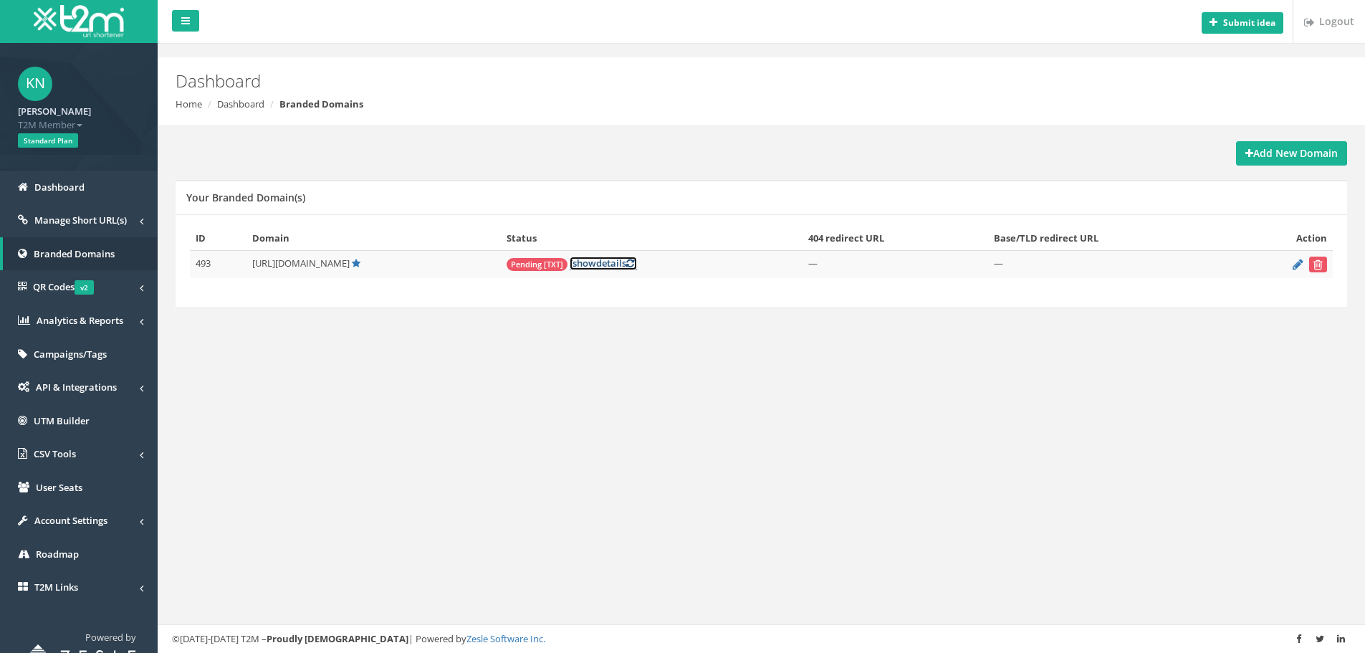
click at [574, 267] on link "[ show details ]" at bounding box center [603, 263] width 67 height 14
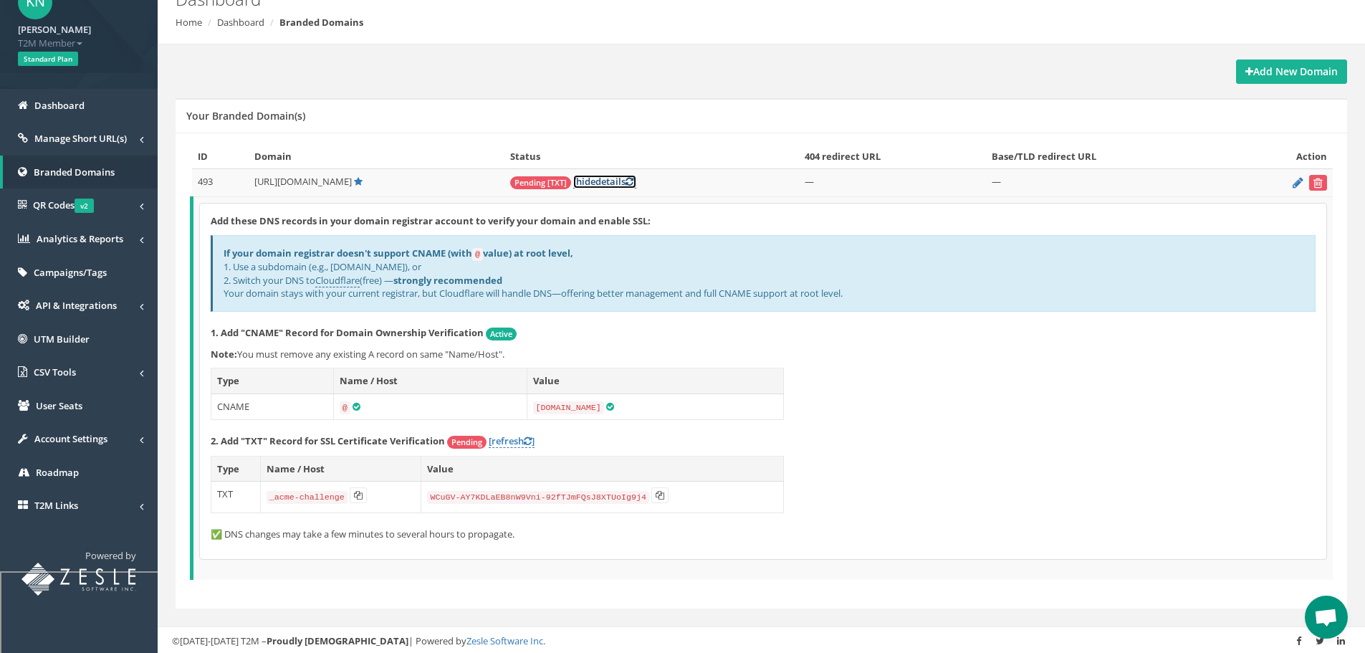
scroll to position [82, 0]
click at [355, 496] on icon at bounding box center [358, 494] width 9 height 9
click at [514, 438] on link "[refresh ]" at bounding box center [512, 440] width 46 height 14
click at [507, 438] on link "[refresh ]" at bounding box center [512, 440] width 46 height 14
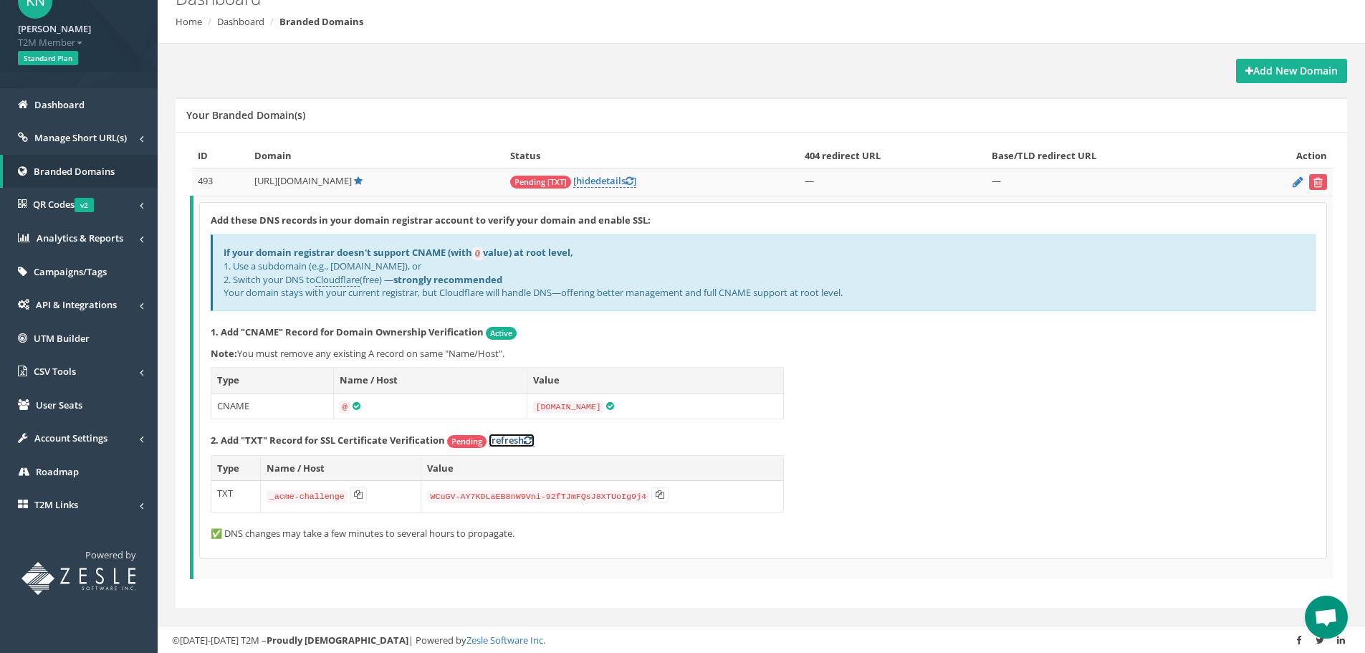
click at [507, 438] on link "[refresh ]" at bounding box center [512, 440] width 46 height 14
click at [588, 186] on link "[ hide details ]" at bounding box center [604, 181] width 63 height 14
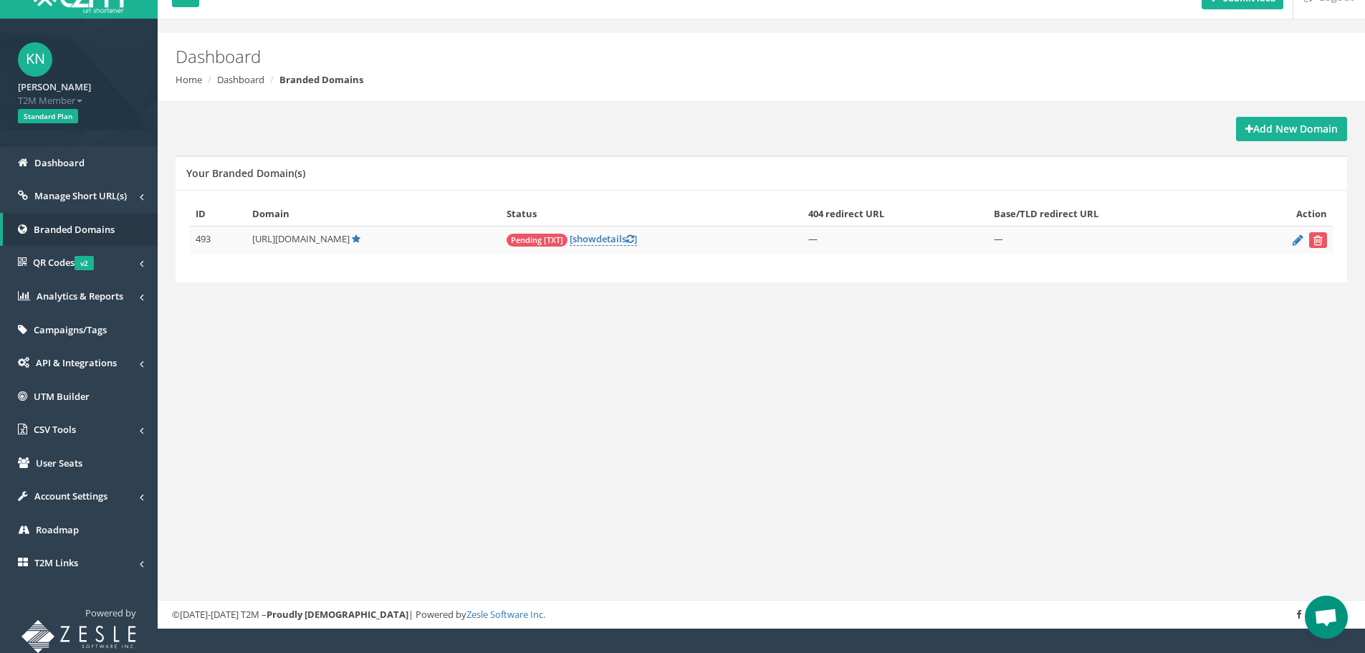
click at [603, 374] on div "Submit idea Logout Dashboard Home Dashboard Branded Domains Add New Domain Your…" at bounding box center [761, 302] width 1207 height 653
click at [94, 227] on span "Branded Domains" at bounding box center [74, 229] width 81 height 13
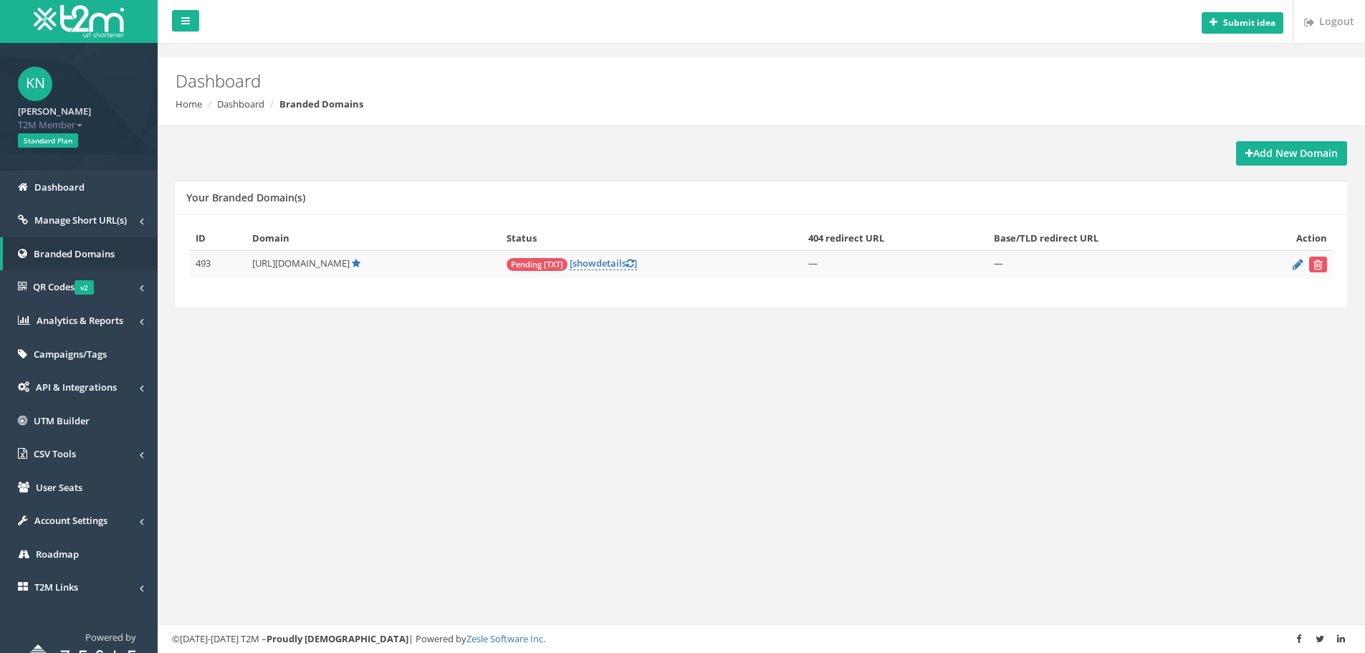
click at [750, 440] on div "Submit idea Logout Dashboard Home Dashboard Branded Domains Add New Domain Your…" at bounding box center [761, 326] width 1207 height 653
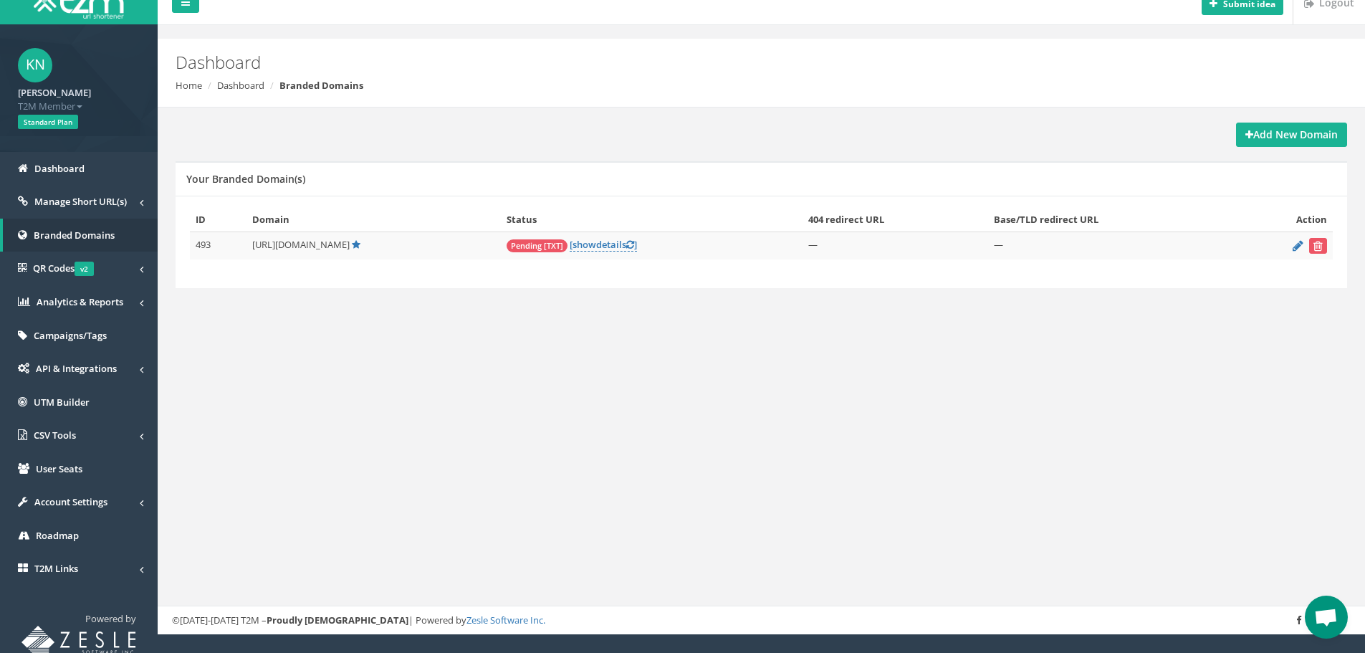
scroll to position [24, 0]
